Goal: Task Accomplishment & Management: Manage account settings

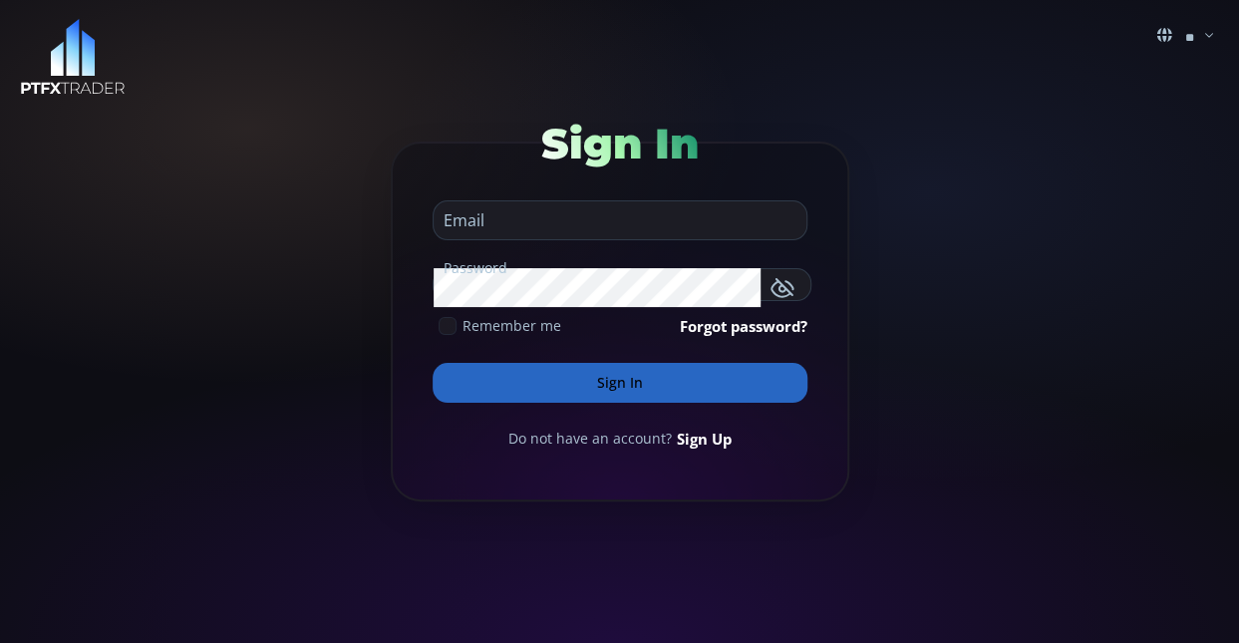
click at [639, 224] on input "email" at bounding box center [615, 220] width 363 height 38
type input "**********"
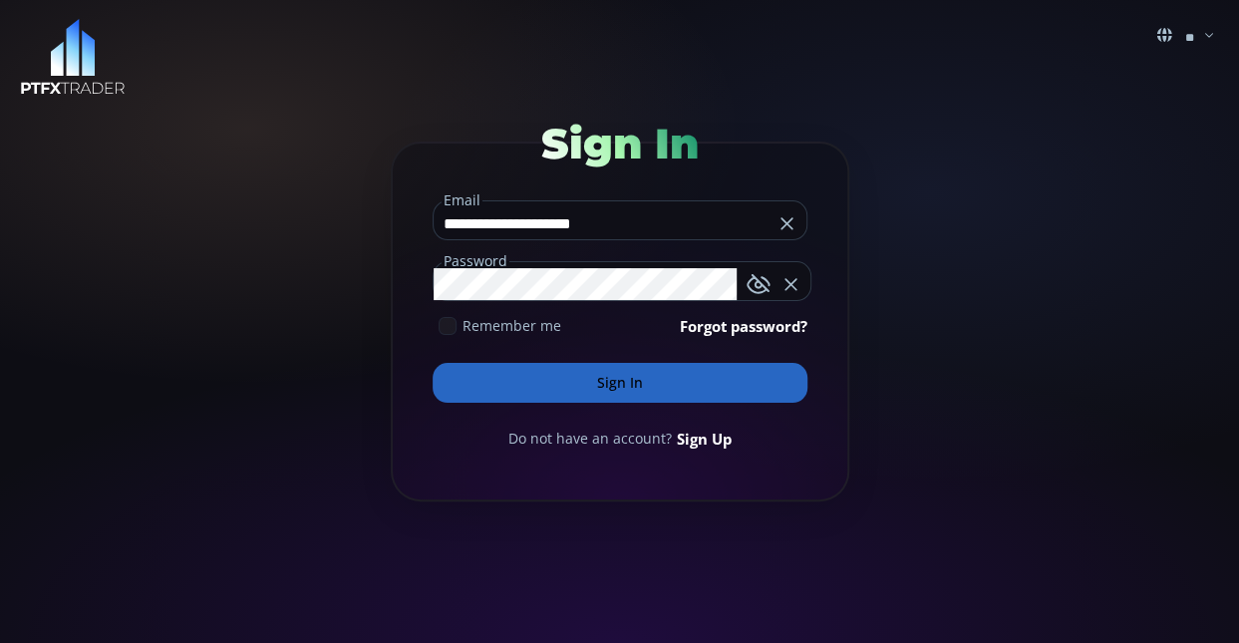
click at [442, 325] on icon at bounding box center [448, 326] width 18 height 18
click at [514, 390] on button "Sign In" at bounding box center [620, 383] width 375 height 40
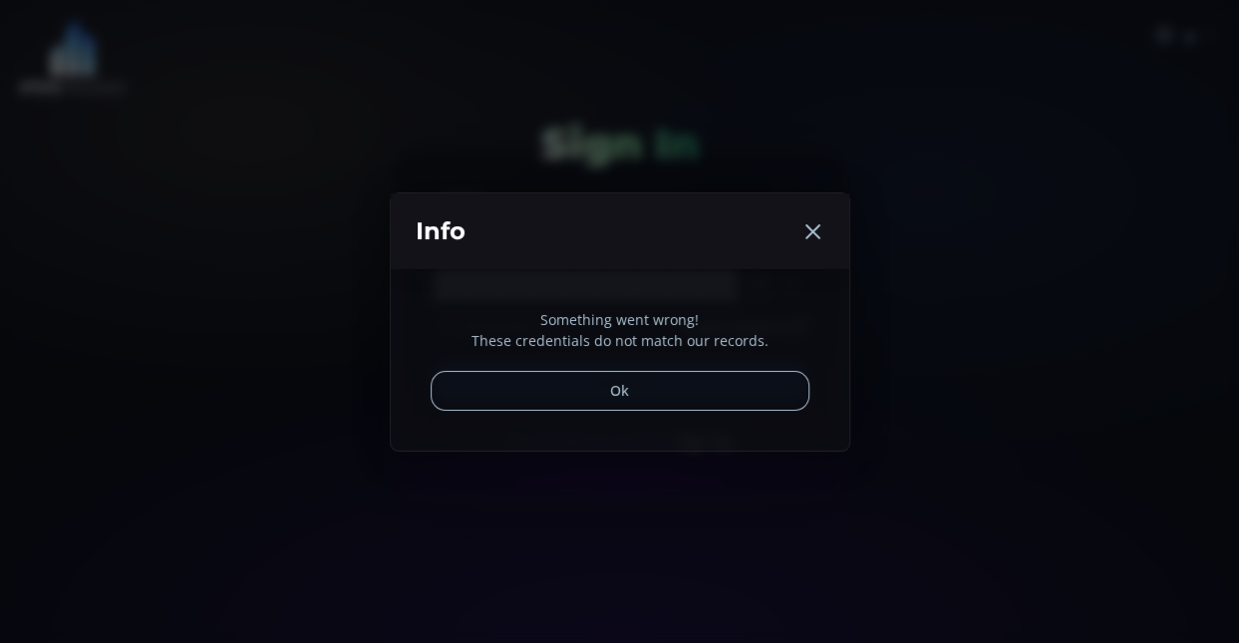
click at [817, 232] on icon at bounding box center [813, 231] width 24 height 24
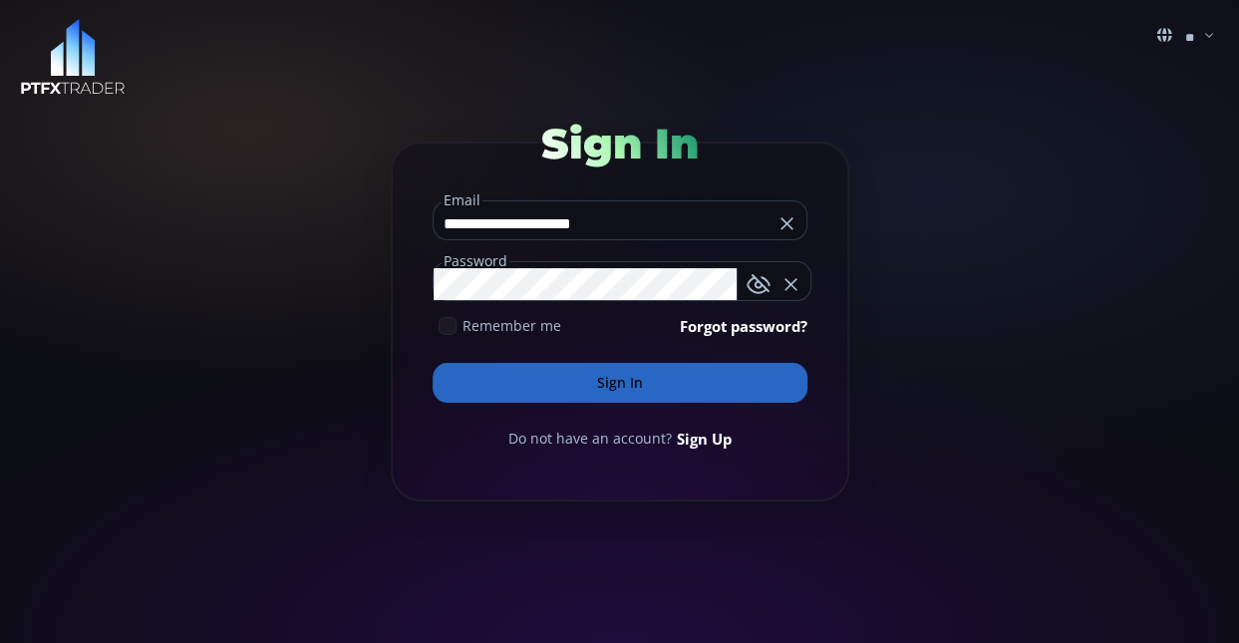
click at [635, 396] on button "Sign In" at bounding box center [620, 383] width 375 height 40
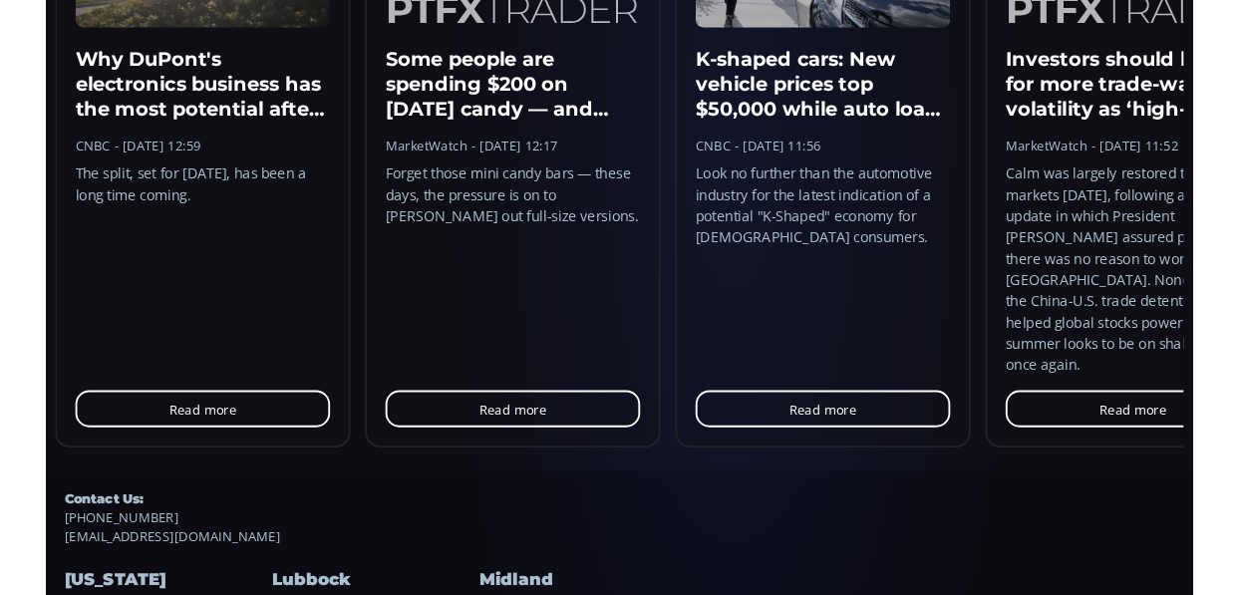
scroll to position [2268, 0]
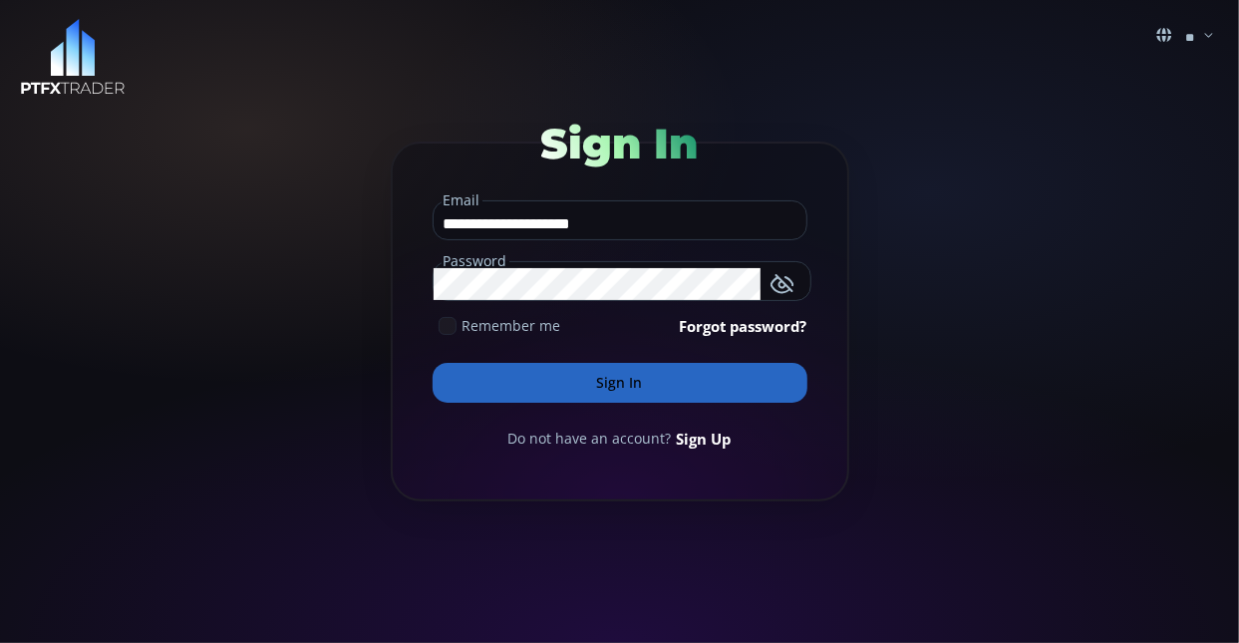
click at [615, 392] on button "Sign In" at bounding box center [620, 383] width 375 height 40
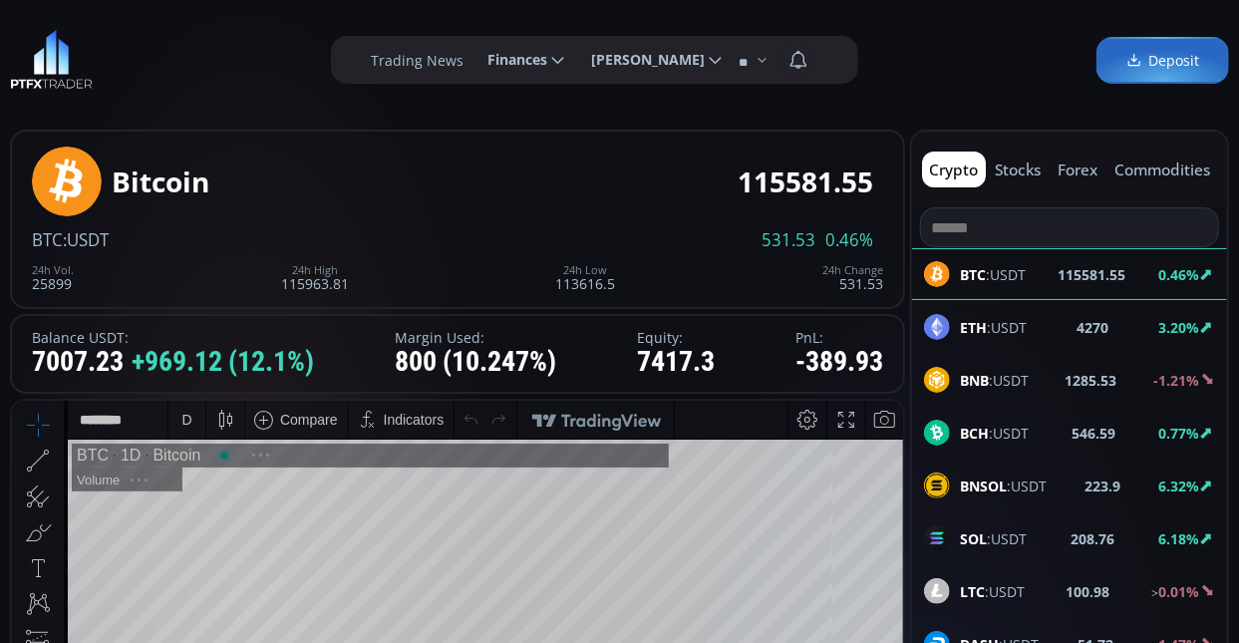
scroll to position [269, 0]
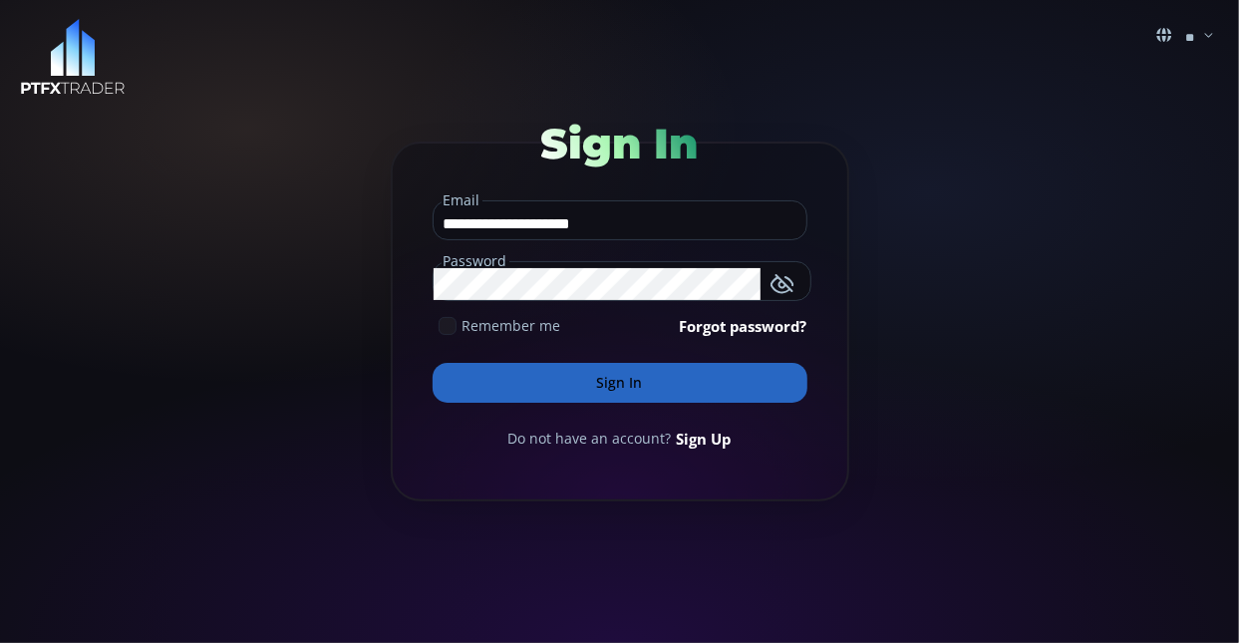
click at [610, 398] on button "Sign In" at bounding box center [620, 383] width 375 height 40
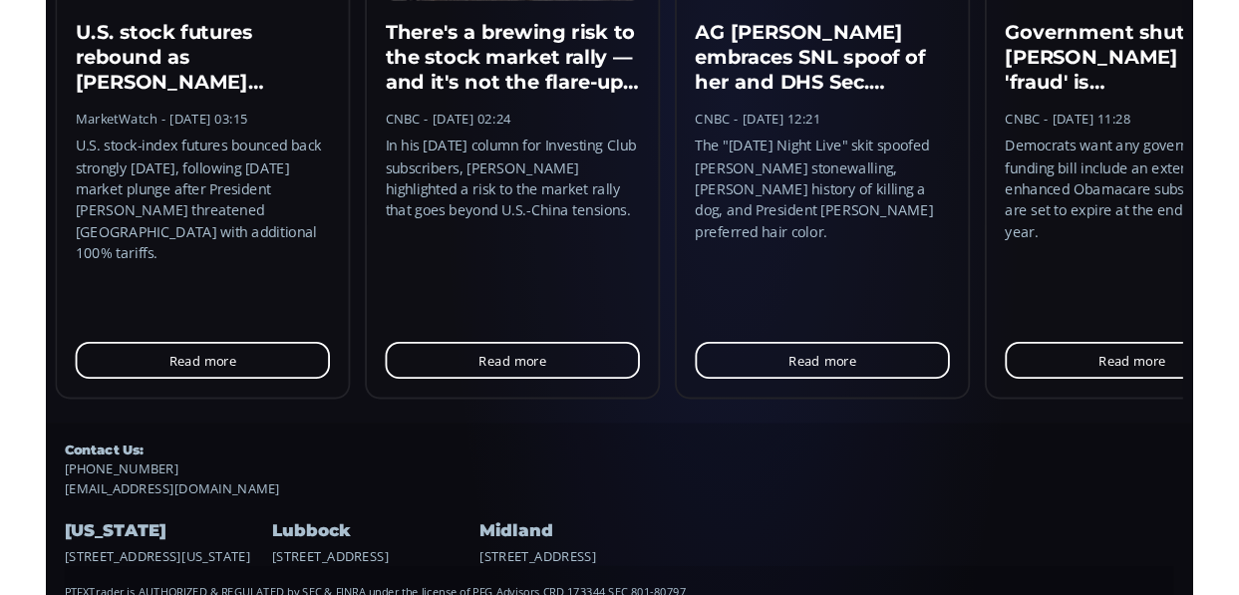
scroll to position [2268, 0]
